Goal: Find specific page/section: Find specific page/section

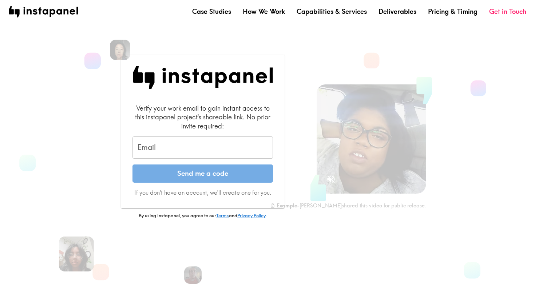
click at [197, 147] on input "Email" at bounding box center [202, 147] width 140 height 23
type input "[PERSON_NAME][EMAIL_ADDRESS][PERSON_NAME][DOMAIN_NAME]"
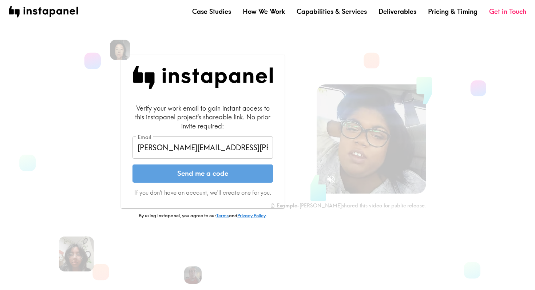
click at [203, 172] on button "Send me a code" at bounding box center [202, 173] width 140 height 18
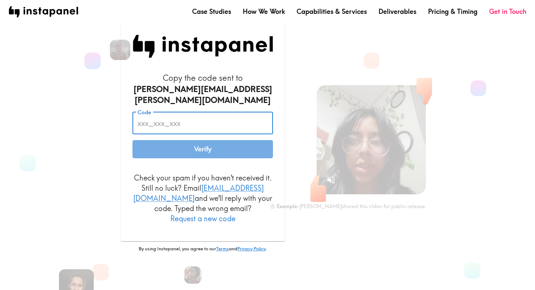
click at [211, 127] on input "Code" at bounding box center [202, 123] width 140 height 23
type input "j"
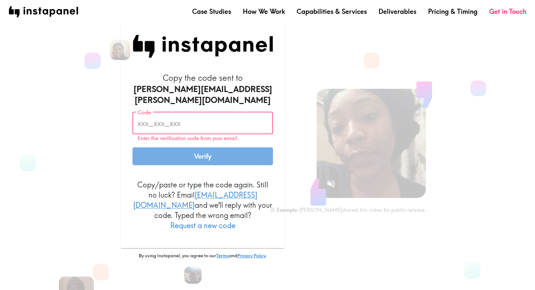
paste input "reQ_aTJ_Gq9"
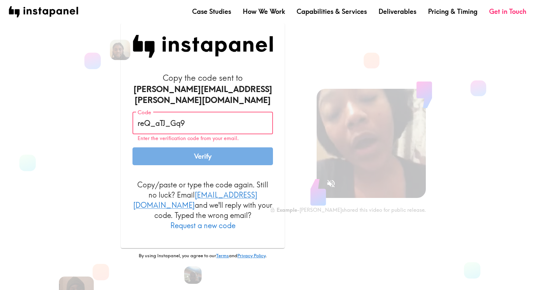
type input "reQ_aTJ_Gq9"
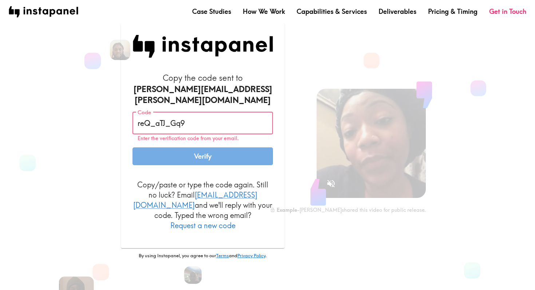
click at [197, 160] on button "Verify" at bounding box center [202, 156] width 140 height 18
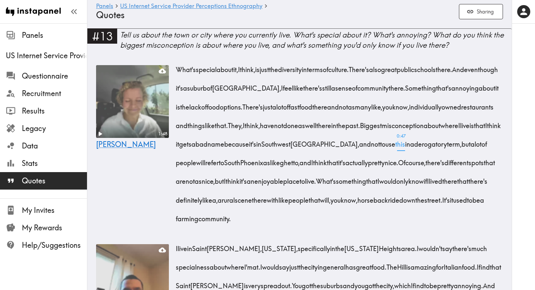
scroll to position [2, 0]
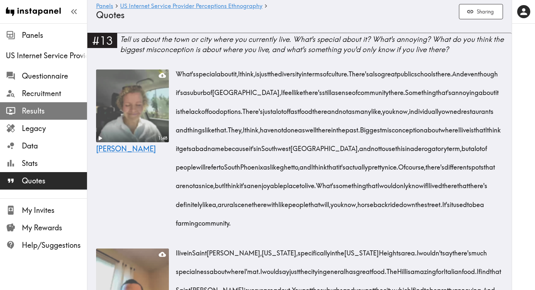
click at [39, 114] on span "Results" at bounding box center [54, 111] width 65 height 10
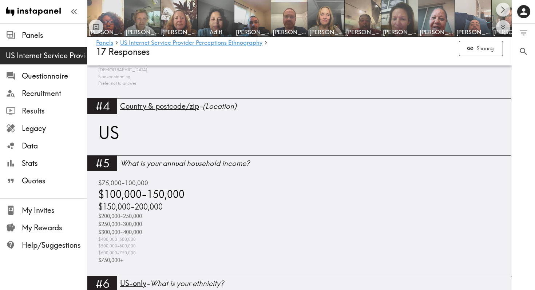
scroll to position [824, 0]
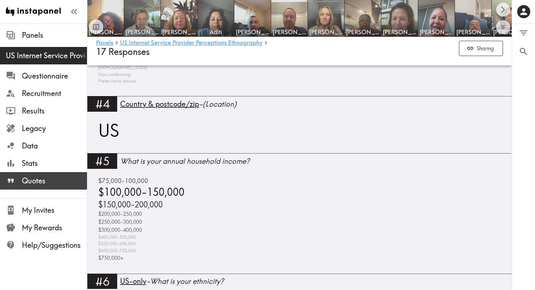
click at [37, 175] on span "Quotes" at bounding box center [54, 180] width 65 height 13
